Goal: Transaction & Acquisition: Book appointment/travel/reservation

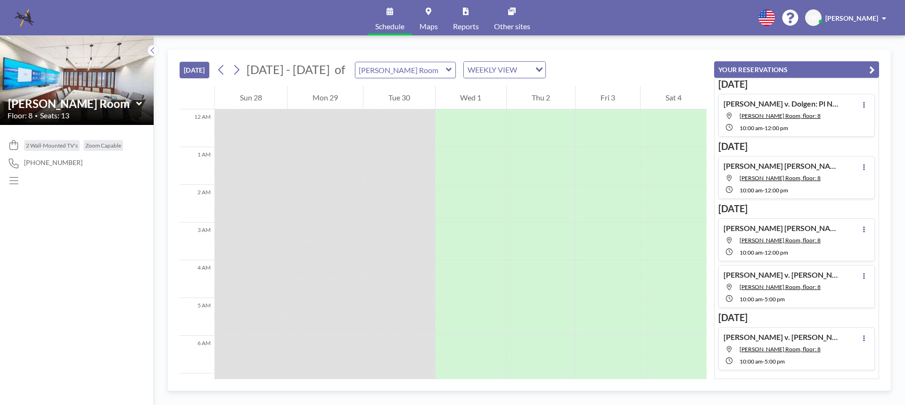
click at [446, 67] on icon at bounding box center [449, 69] width 6 height 9
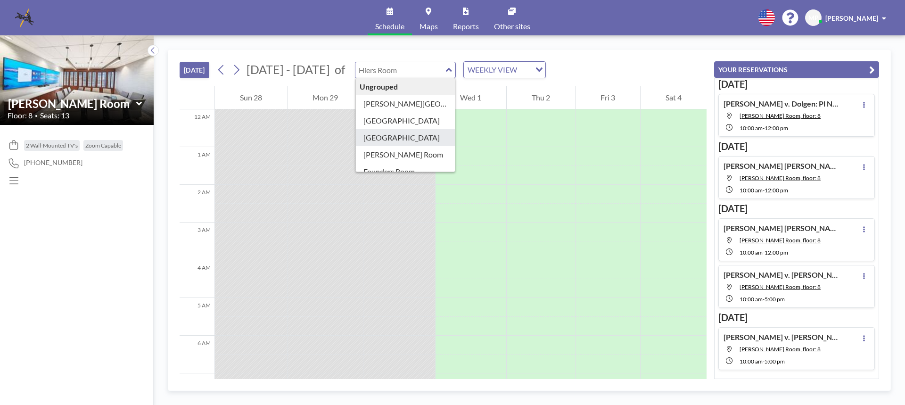
type input "[GEOGRAPHIC_DATA]"
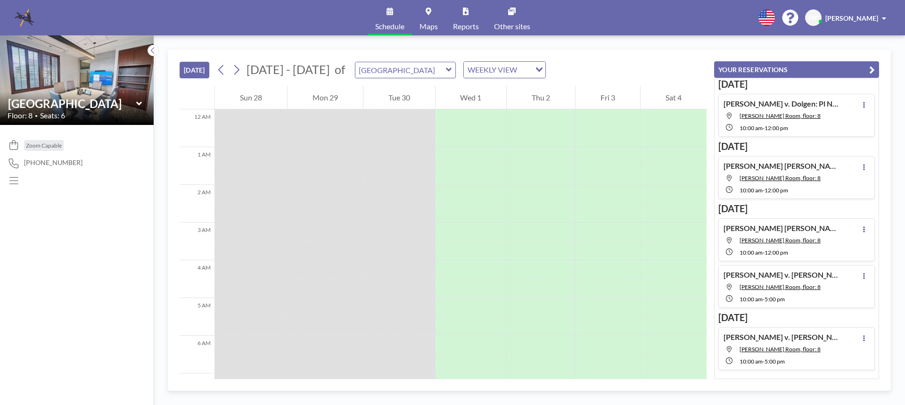
click at [446, 71] on icon at bounding box center [449, 69] width 6 height 9
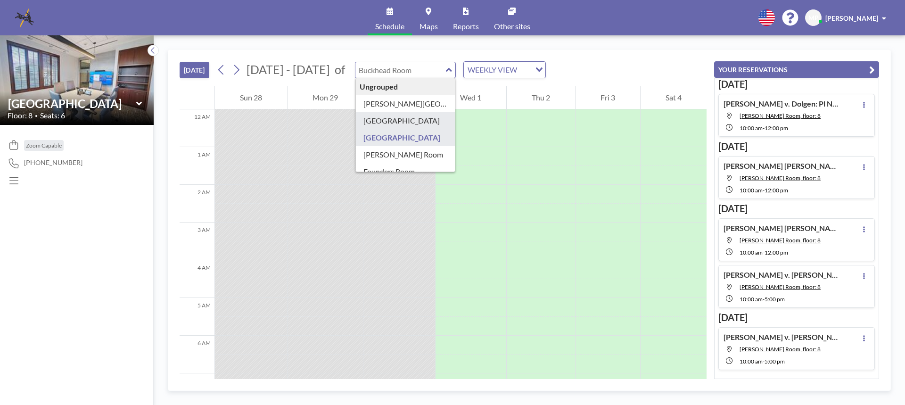
type input "[GEOGRAPHIC_DATA]"
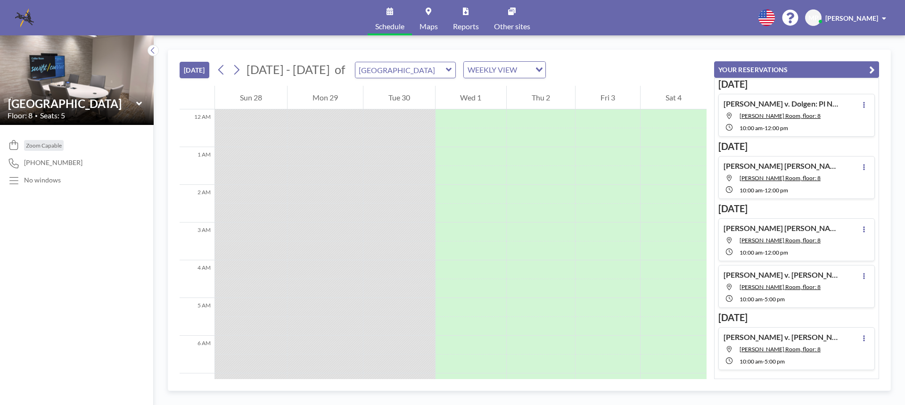
click at [446, 71] on icon at bounding box center [449, 69] width 6 height 9
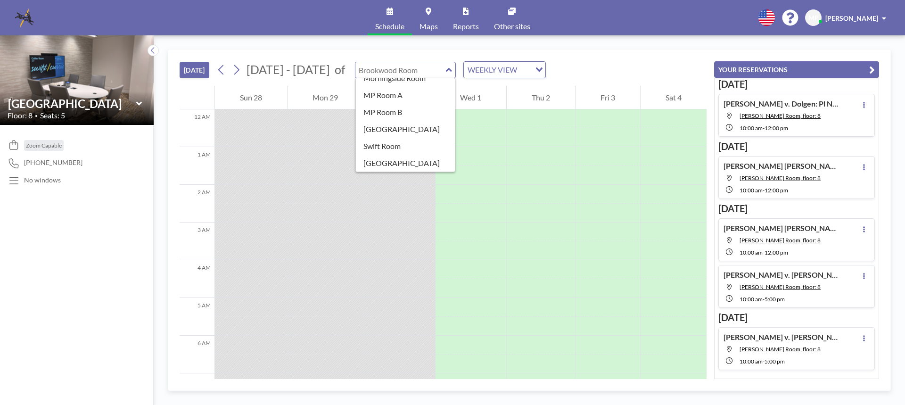
scroll to position [119, 0]
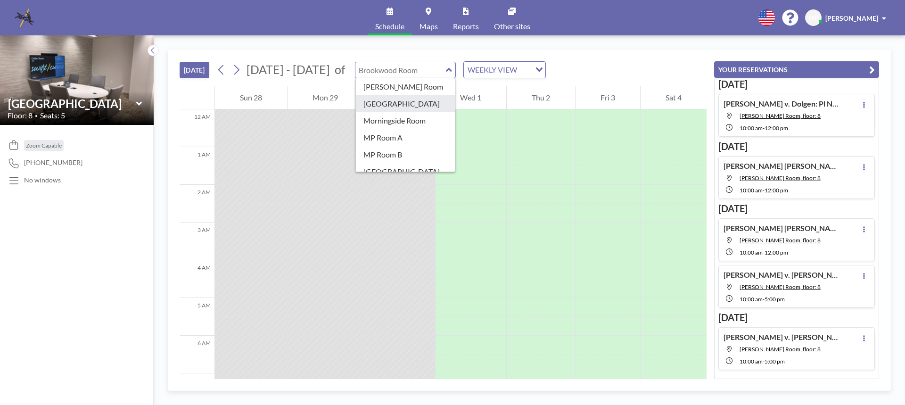
type input "[GEOGRAPHIC_DATA]"
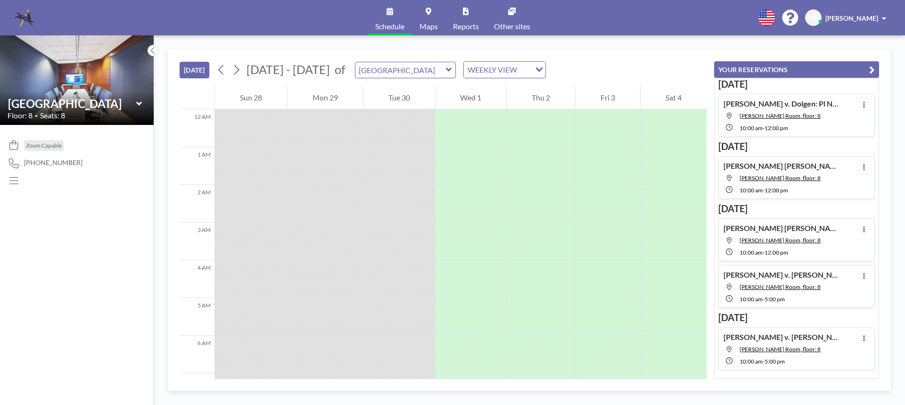
click at [446, 71] on icon at bounding box center [449, 69] width 6 height 9
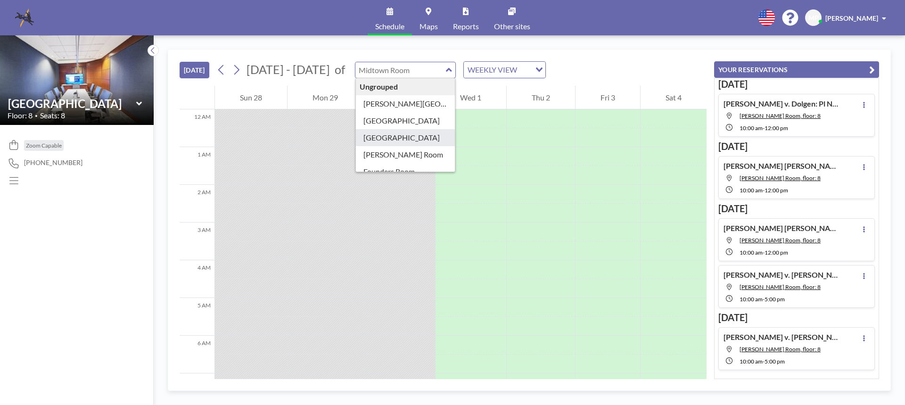
type input "[GEOGRAPHIC_DATA]"
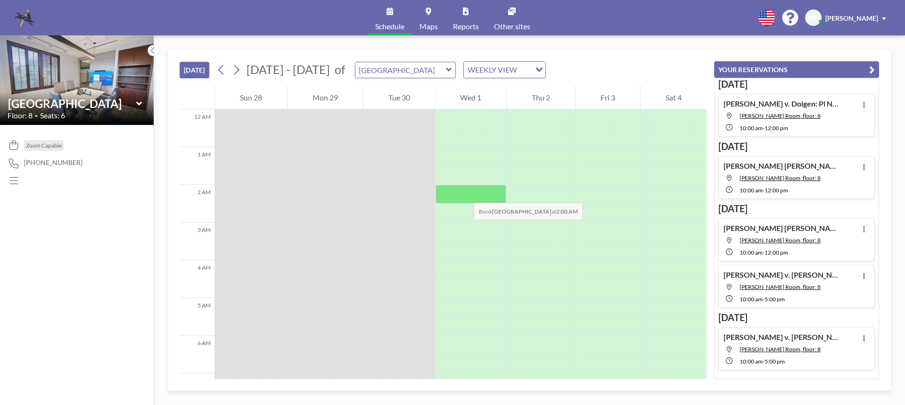
click at [464, 193] on div at bounding box center [470, 194] width 71 height 19
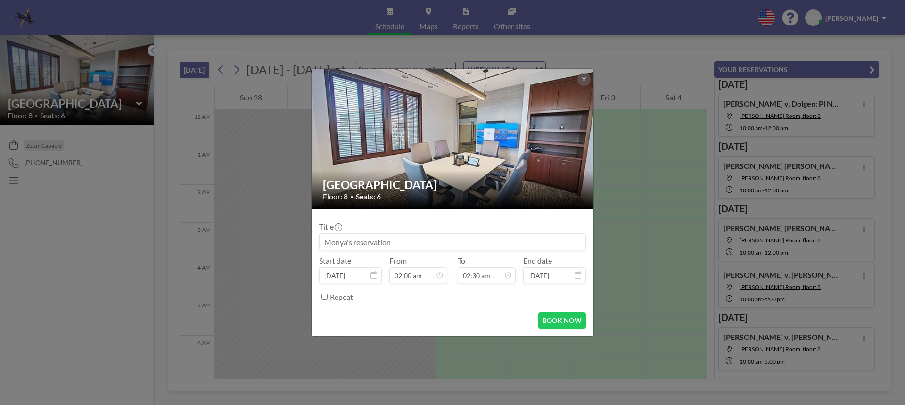
click at [464, 193] on div "Floor: 8 • Seats: 6" at bounding box center [453, 196] width 260 height 9
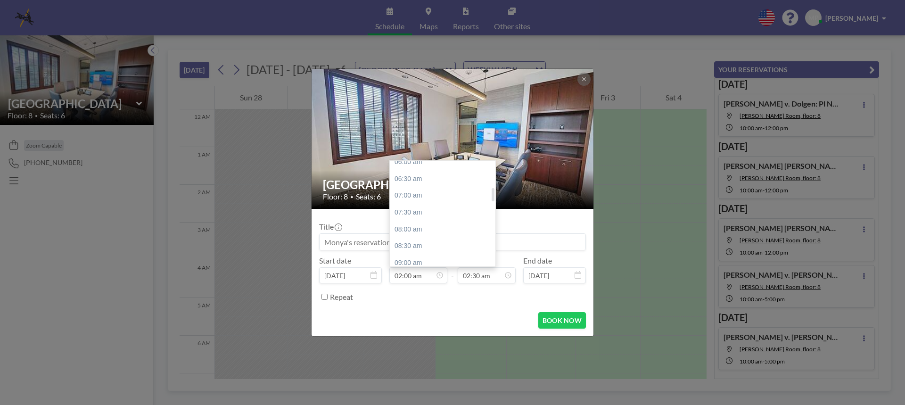
scroll to position [302, 0]
click at [404, 195] on div "10:00 am" at bounding box center [445, 202] width 110 height 17
type input "10:00 am"
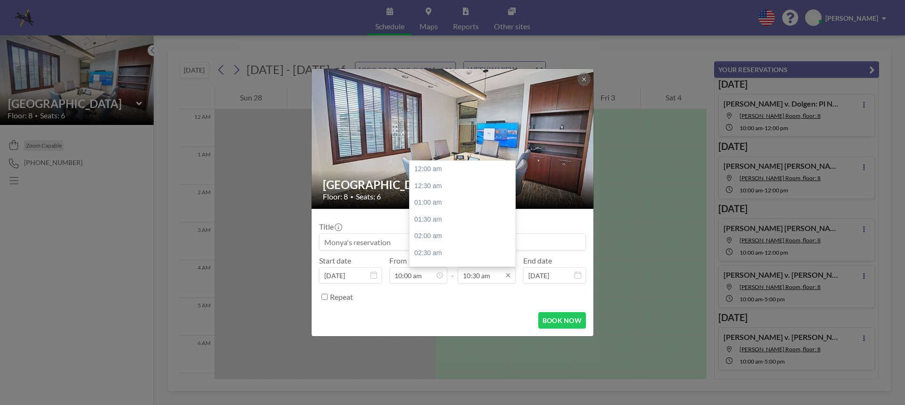
scroll to position [352, 0]
click at [436, 253] on div "01:00 pm" at bounding box center [464, 253] width 110 height 17
type input "01:00 pm"
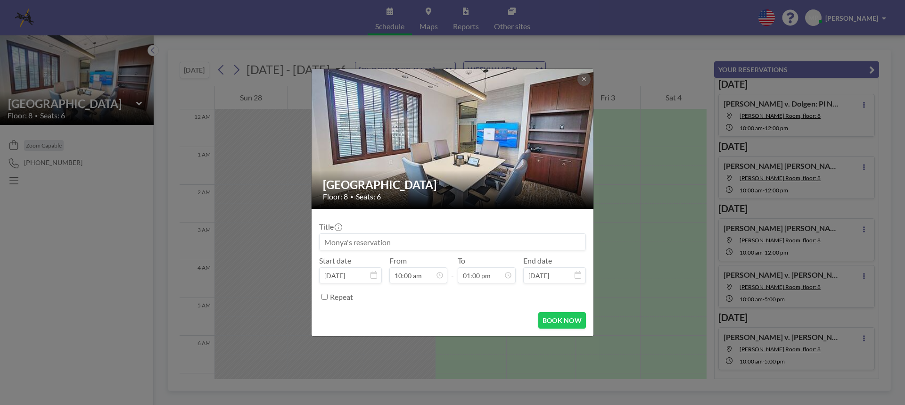
click at [389, 239] on input at bounding box center [452, 242] width 266 height 16
type input "[PERSON_NAME]: Zoom Pl NOD of Def [PERSON_NAME]: KGD/BBJ/cf"
click at [566, 322] on button "BOOK NOW" at bounding box center [562, 320] width 48 height 16
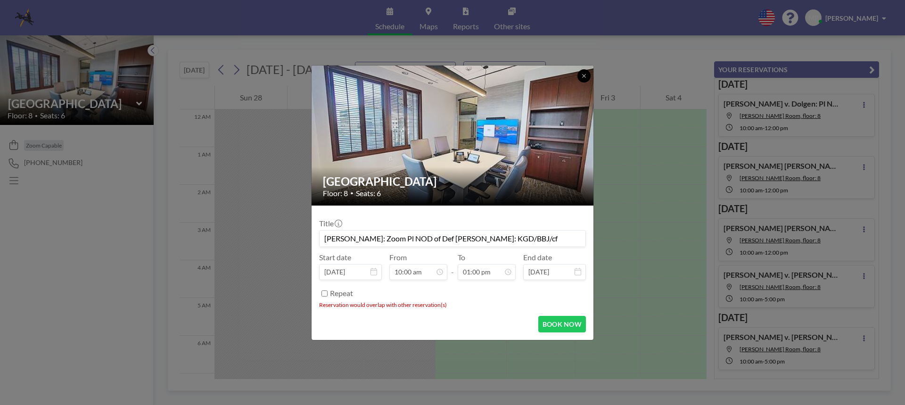
click at [583, 76] on icon at bounding box center [584, 76] width 6 height 6
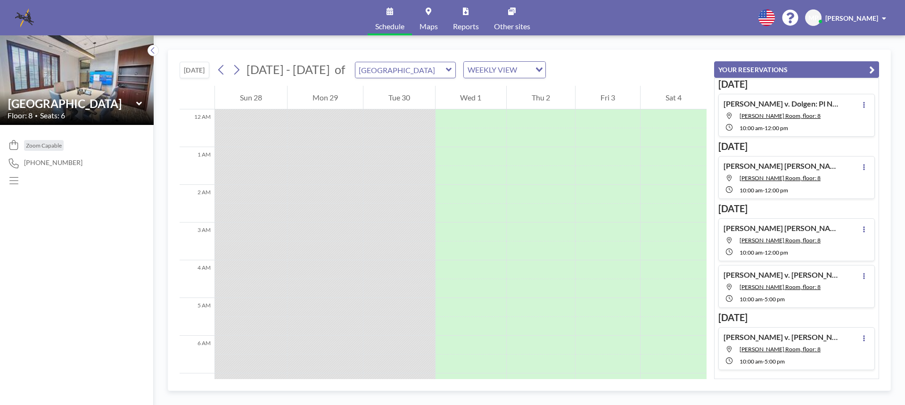
click at [446, 69] on icon at bounding box center [449, 70] width 6 height 4
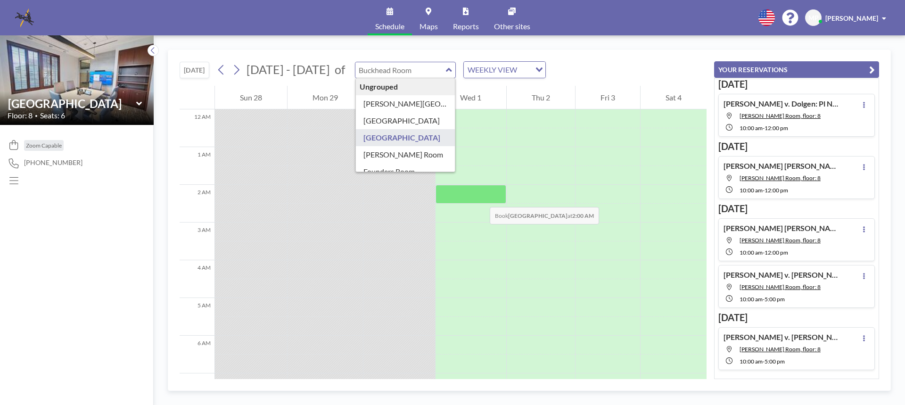
scroll to position [47, 0]
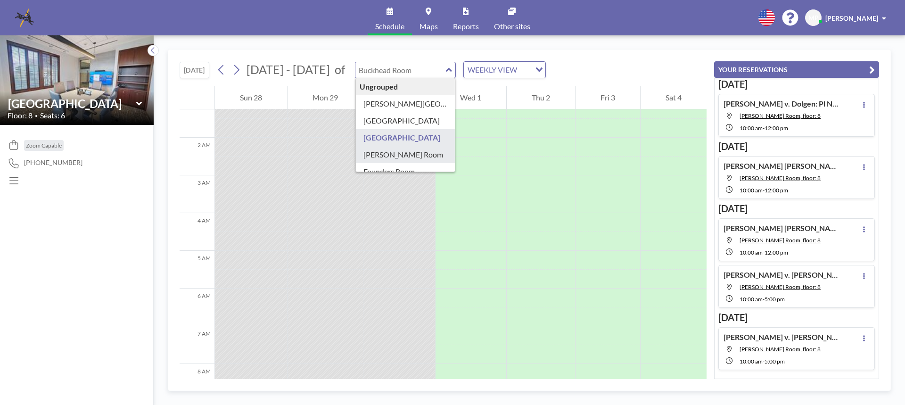
type input "[PERSON_NAME] Room"
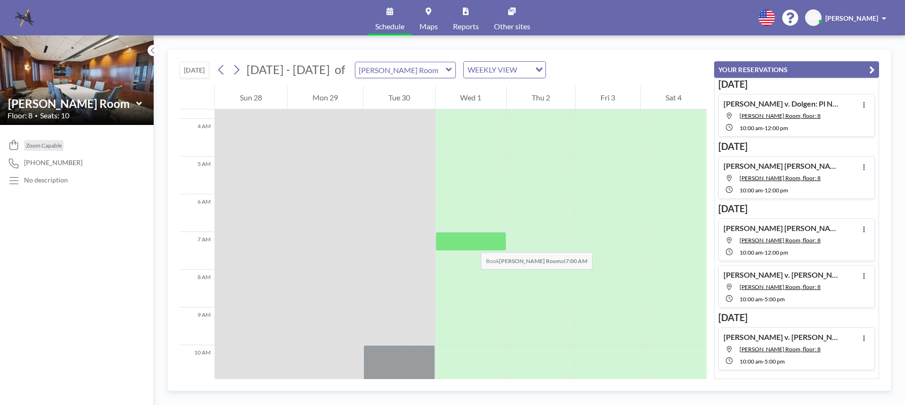
scroll to position [0, 0]
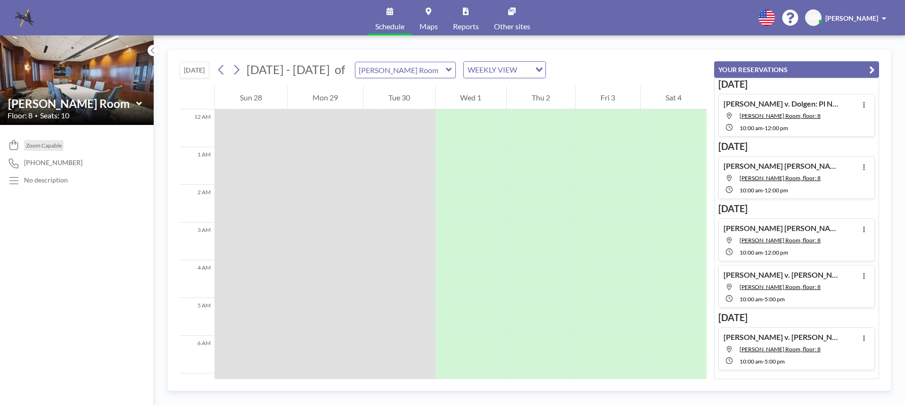
click at [446, 70] on icon at bounding box center [449, 70] width 6 height 4
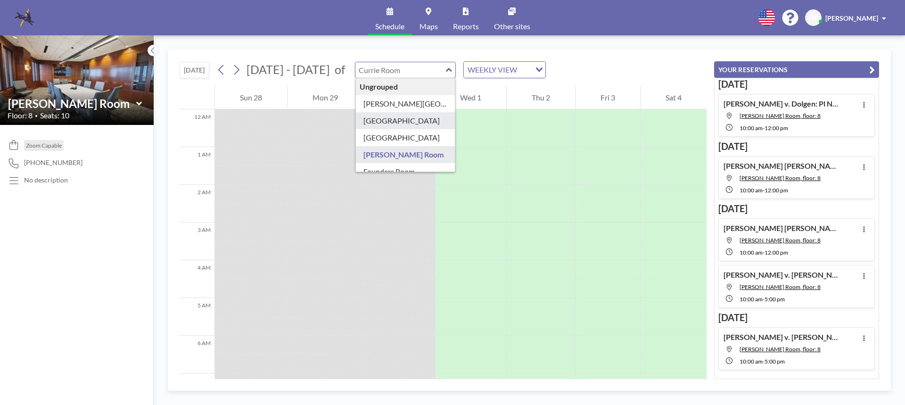
type input "[GEOGRAPHIC_DATA]"
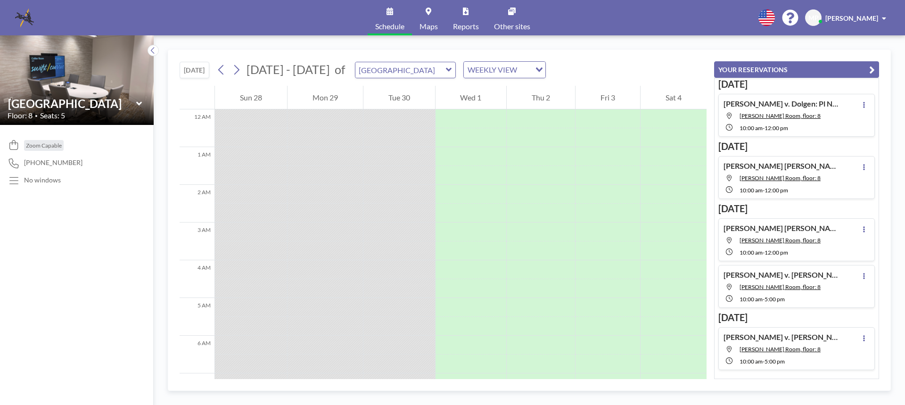
click at [445, 69] on div "[GEOGRAPHIC_DATA]" at bounding box center [405, 70] width 101 height 16
click at [446, 71] on icon at bounding box center [449, 69] width 6 height 9
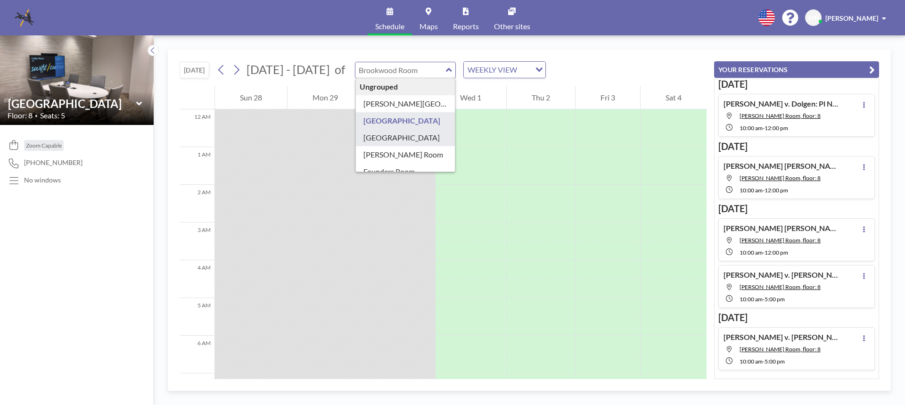
scroll to position [47, 0]
type input "Founders Room"
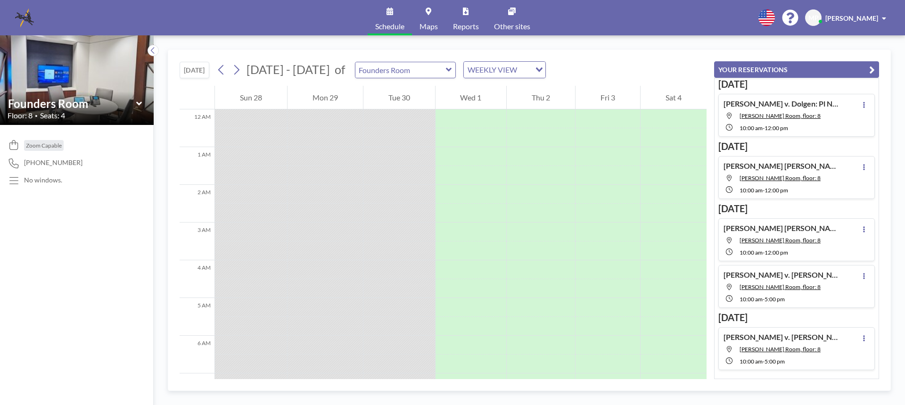
click at [446, 67] on icon at bounding box center [449, 69] width 6 height 9
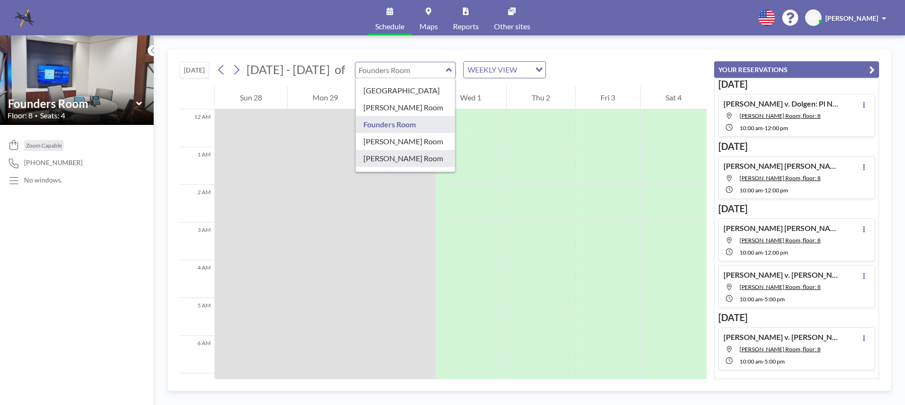
type input "[PERSON_NAME] Room"
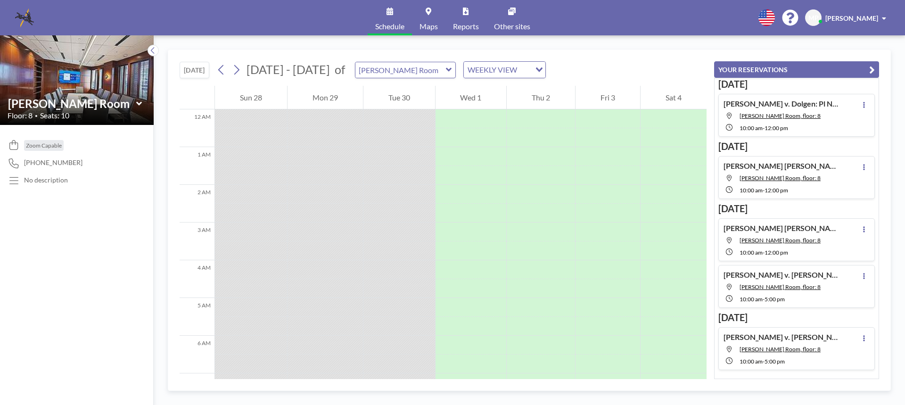
click at [446, 66] on icon at bounding box center [449, 69] width 6 height 9
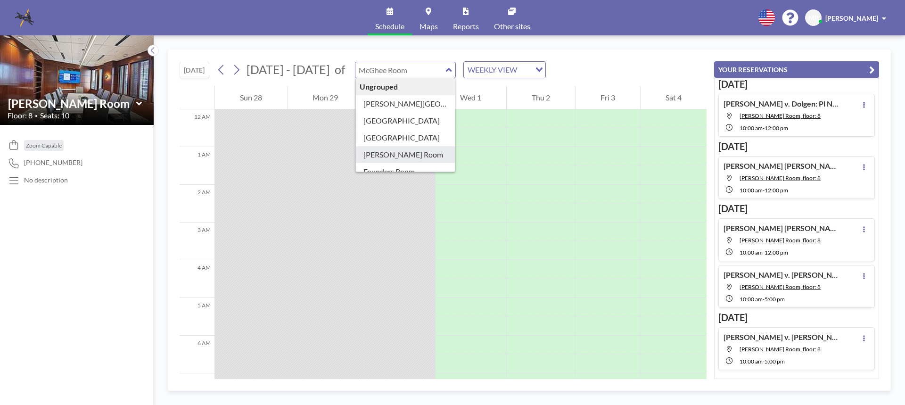
type input "[PERSON_NAME] Room"
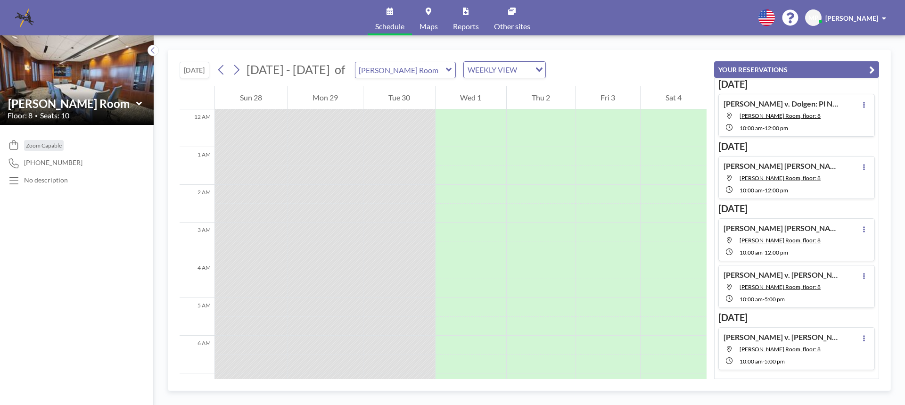
click at [448, 69] on div "[PERSON_NAME] Room" at bounding box center [405, 70] width 101 height 16
click at [446, 66] on icon at bounding box center [449, 69] width 6 height 9
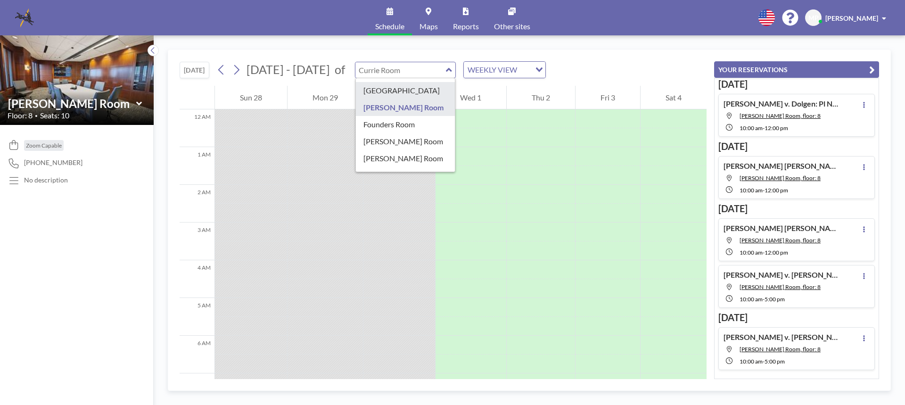
type input "[GEOGRAPHIC_DATA]"
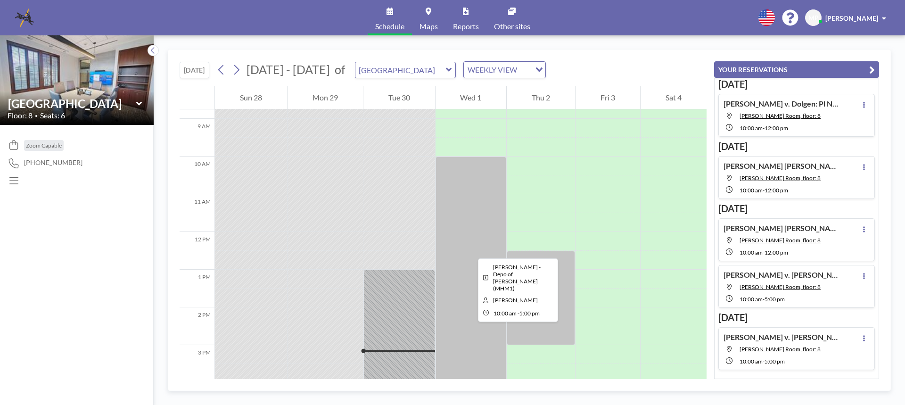
scroll to position [424, 0]
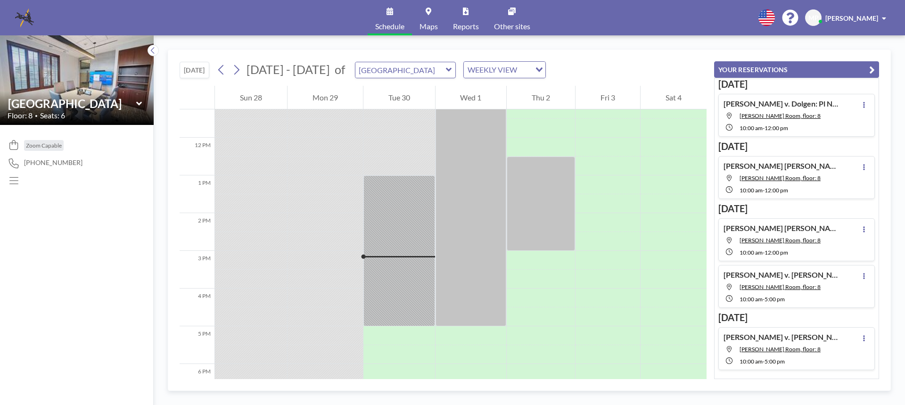
click at [446, 68] on icon at bounding box center [449, 69] width 6 height 9
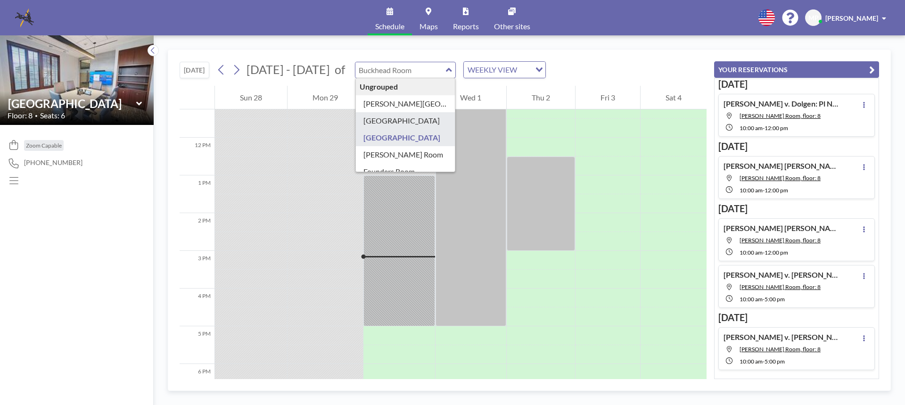
type input "[GEOGRAPHIC_DATA]"
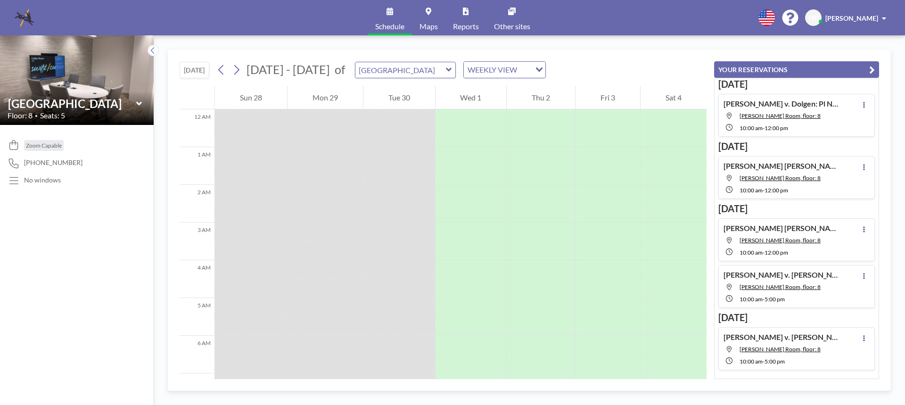
click at [446, 67] on icon at bounding box center [449, 69] width 6 height 9
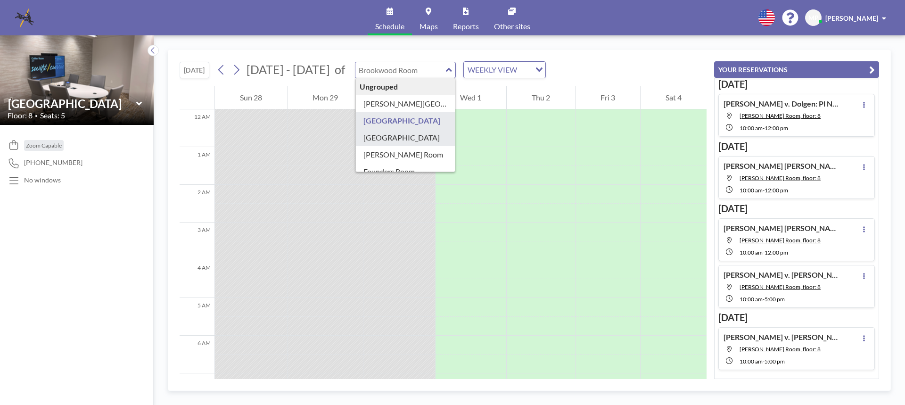
type input "[GEOGRAPHIC_DATA]"
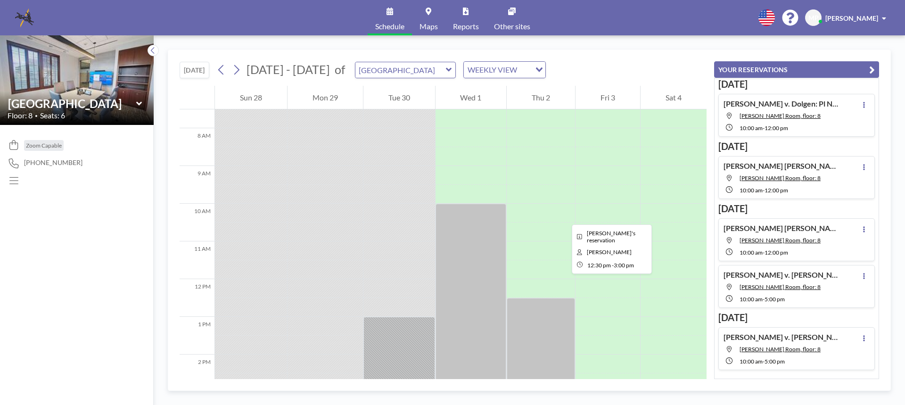
scroll to position [377, 0]
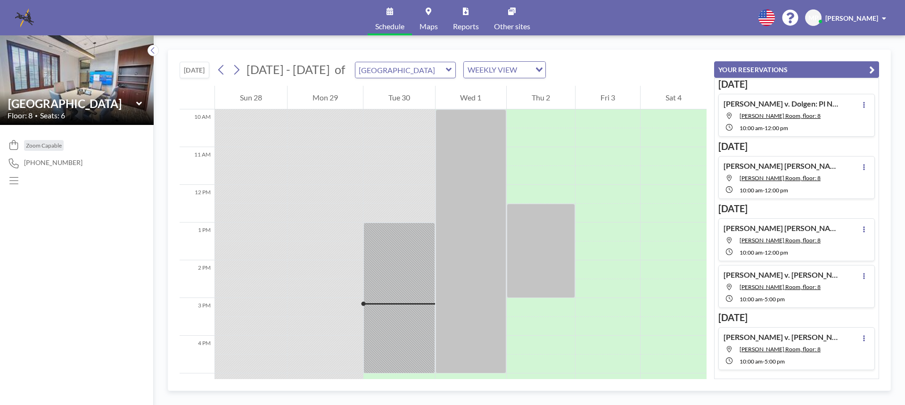
click at [446, 68] on icon at bounding box center [449, 70] width 6 height 4
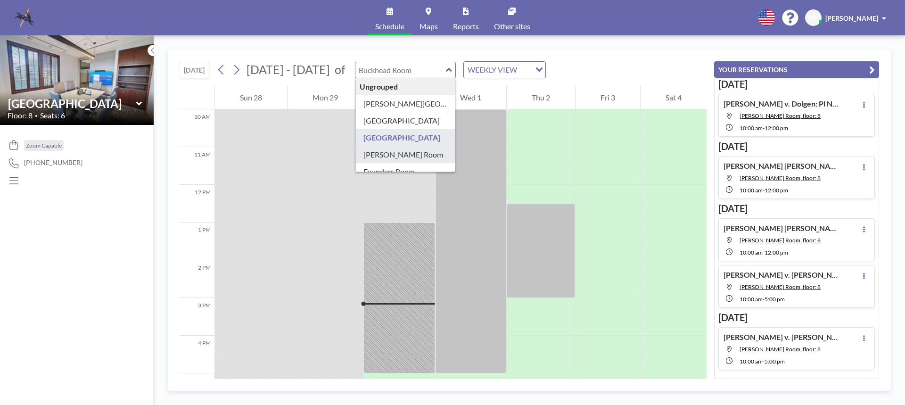
type input "[PERSON_NAME] Room"
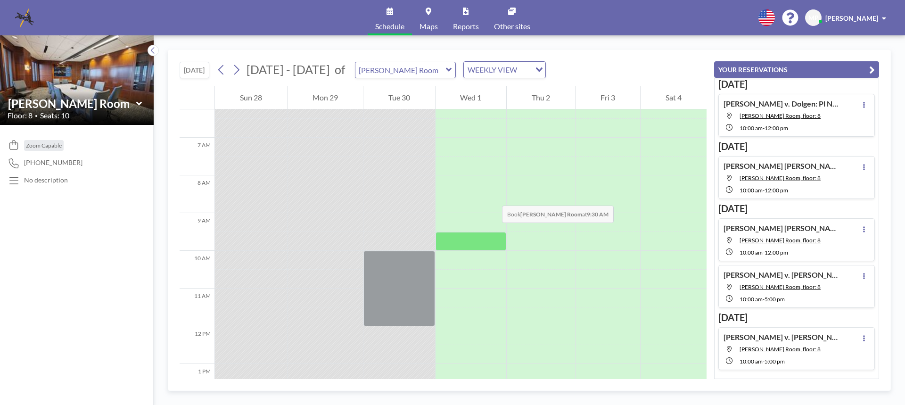
scroll to position [283, 0]
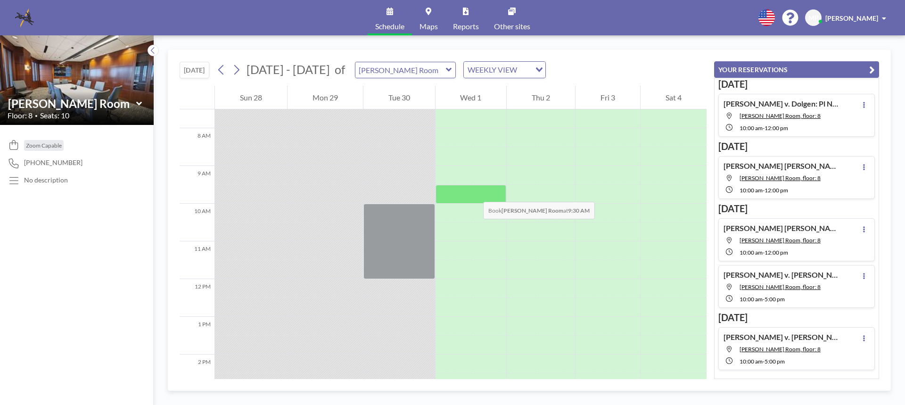
click at [473, 192] on div at bounding box center [470, 194] width 71 height 19
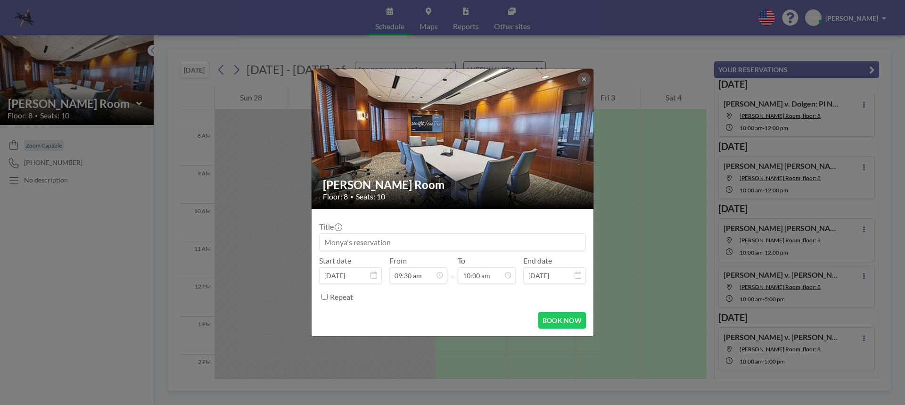
click at [473, 192] on div "Floor: 8 • Seats: 10" at bounding box center [453, 196] width 260 height 9
click at [455, 244] on input at bounding box center [452, 242] width 266 height 16
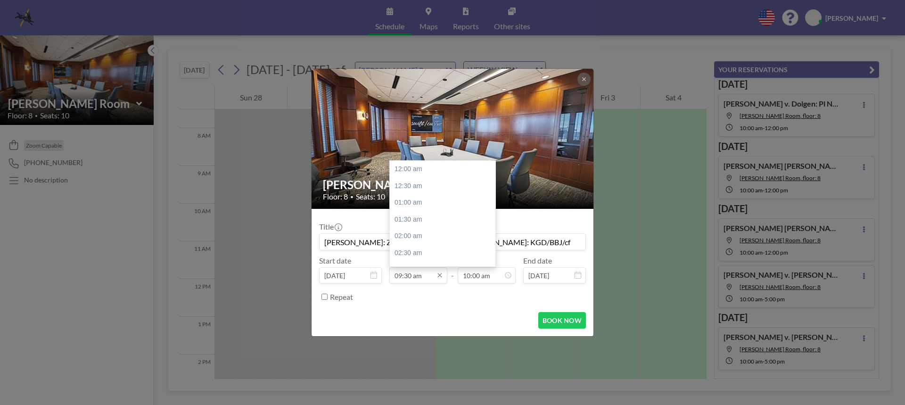
scroll to position [318, 0]
type input "[PERSON_NAME]: ZOOM PL NOD OF DEF [PERSON_NAME]: KGD/BBJ/cf"
click at [411, 187] on div "10:00 am" at bounding box center [445, 186] width 110 height 17
type input "10:00 am"
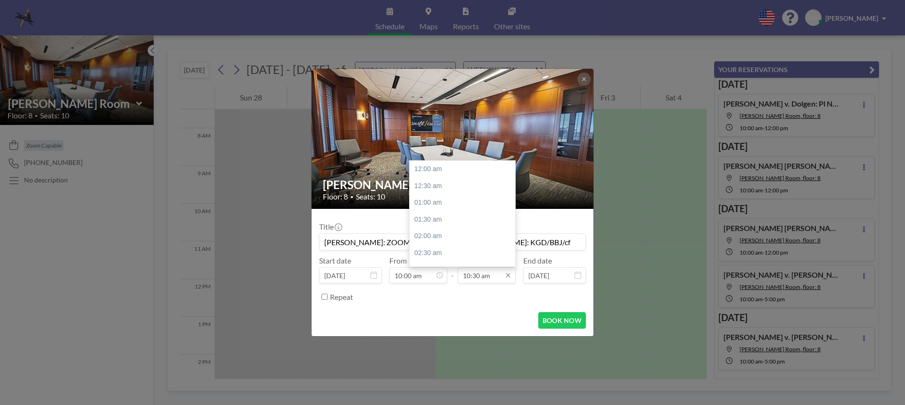
scroll to position [352, 0]
click at [477, 281] on input "10:30 am" at bounding box center [486, 275] width 58 height 16
click at [436, 254] on div "01:00 pm" at bounding box center [464, 253] width 110 height 17
type input "01:00 pm"
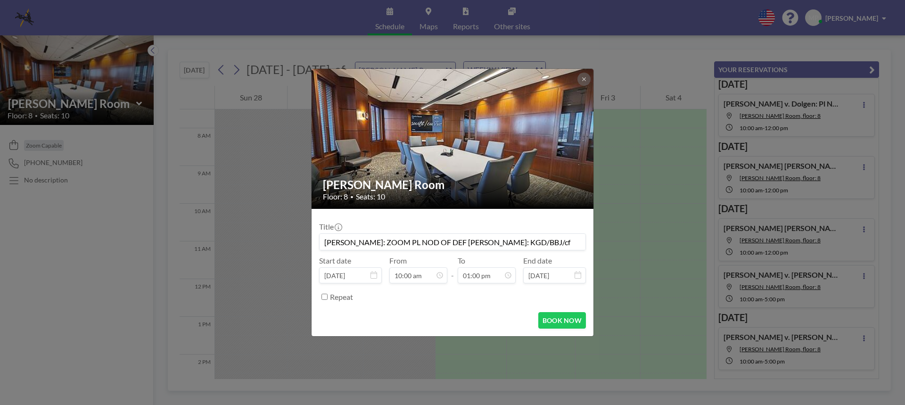
scroll to position [436, 0]
click at [550, 318] on button "BOOK NOW" at bounding box center [562, 320] width 48 height 16
